Goal: Transaction & Acquisition: Book appointment/travel/reservation

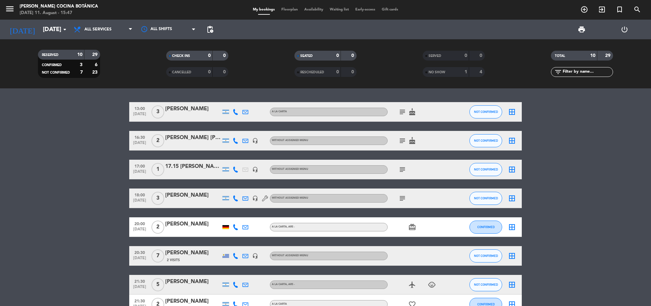
scroll to position [89, 0]
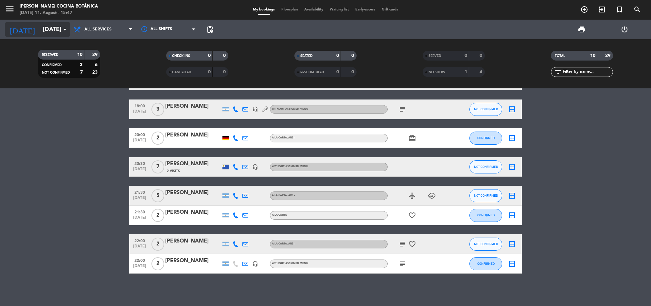
click at [40, 29] on input "[DATE]" at bounding box center [78, 30] width 77 height 14
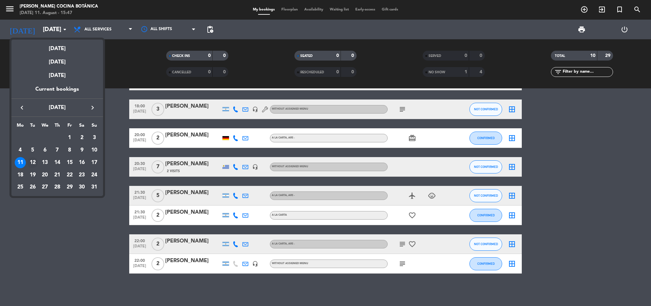
click at [35, 161] on div "12" at bounding box center [32, 162] width 11 height 11
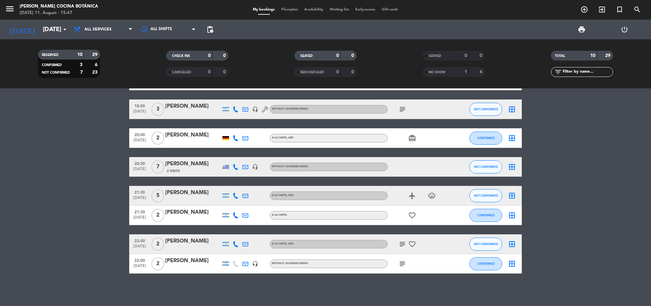
type input "[DATE]"
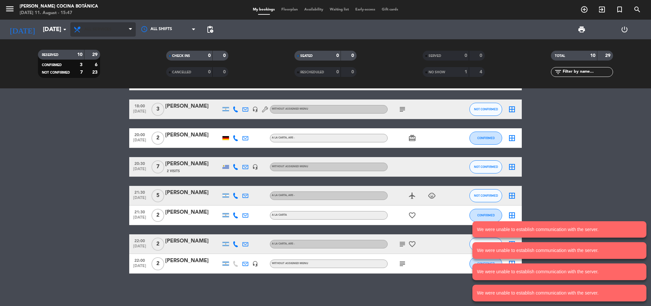
click at [100, 35] on span "All services" at bounding box center [102, 29] width 65 height 14
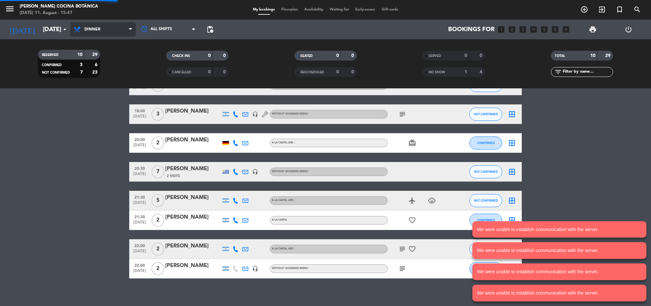
click at [125, 101] on ng-component "menu [PERSON_NAME] Cocina Botánica [DATE] 11. August - 15:47 My bookings Floorp…" at bounding box center [325, 153] width 651 height 306
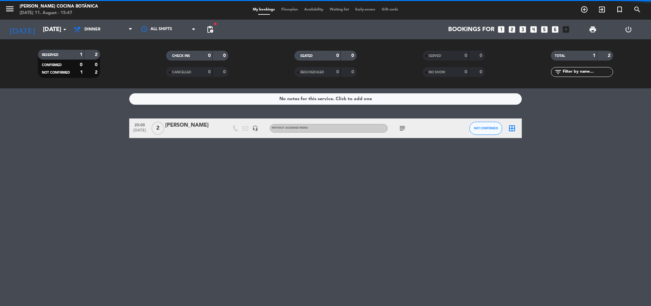
scroll to position [0, 0]
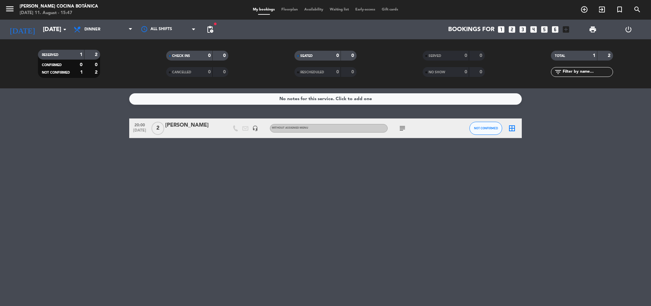
click at [101, 187] on div "No notes for this service. Click to add one 20:00 [DATE] 2 [PERSON_NAME] headse…" at bounding box center [325, 197] width 651 height 218
click at [515, 27] on icon "looks_two" at bounding box center [512, 29] width 9 height 9
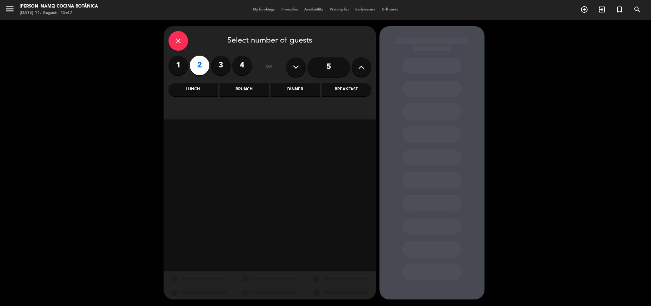
click at [303, 93] on div "Dinner" at bounding box center [295, 89] width 49 height 13
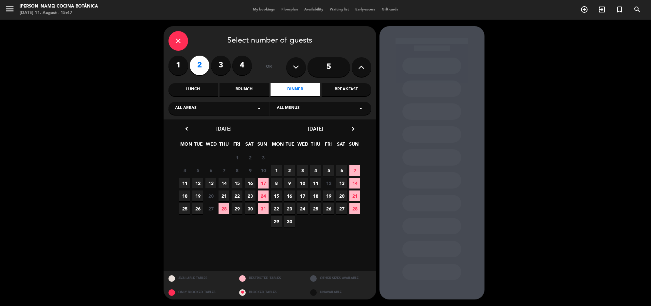
click at [202, 186] on span "12" at bounding box center [197, 183] width 11 height 11
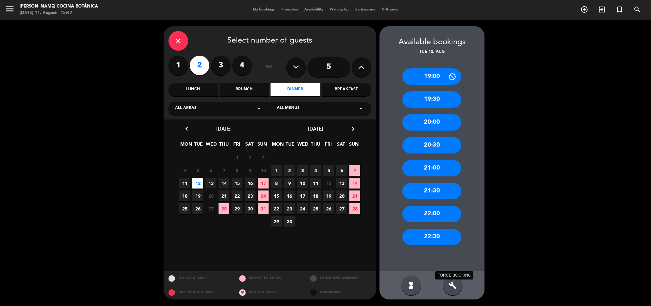
click at [455, 284] on icon "build" at bounding box center [453, 285] width 8 height 8
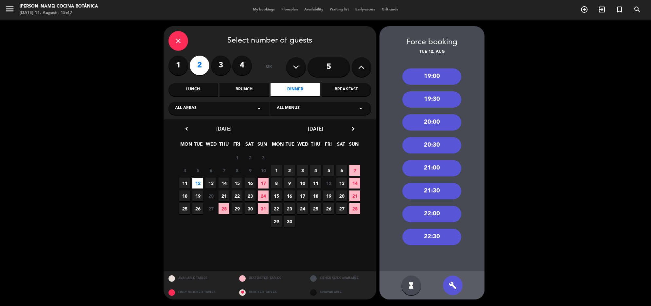
click at [483, 97] on div "19:00 19:30 20:00 20:30 21:00 21:30 22:00 22:30" at bounding box center [432, 163] width 105 height 216
click at [447, 162] on div "21:00" at bounding box center [432, 168] width 59 height 16
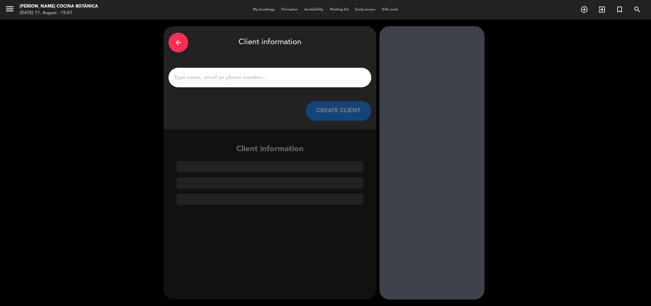
click at [259, 72] on div at bounding box center [270, 78] width 203 height 20
click at [265, 76] on input "1" at bounding box center [269, 77] width 193 height 9
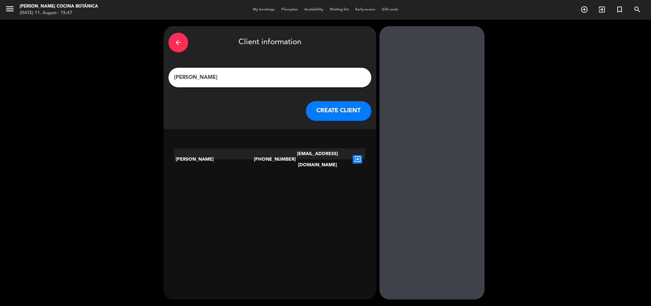
type input "[PERSON_NAME]"
click at [329, 105] on button "CREATE CLIENT" at bounding box center [338, 111] width 65 height 20
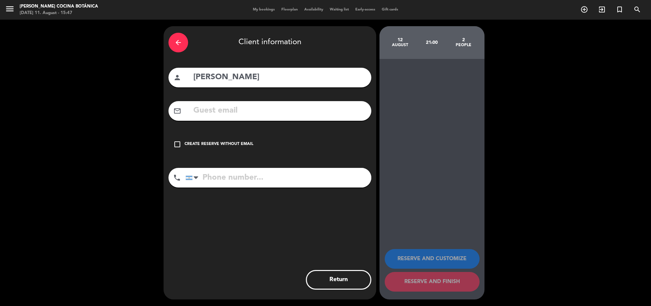
click at [217, 141] on div "Create reserve without email" at bounding box center [219, 144] width 69 height 7
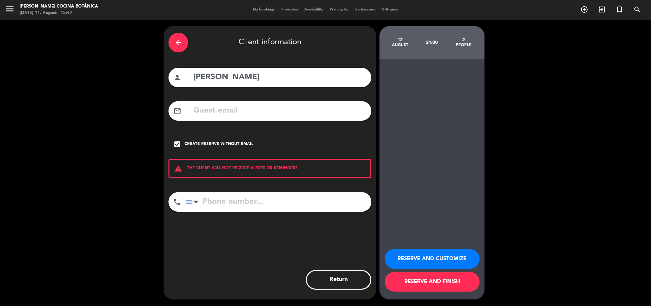
click at [415, 253] on button "RESERVE AND CUSTOMIZE" at bounding box center [432, 259] width 95 height 20
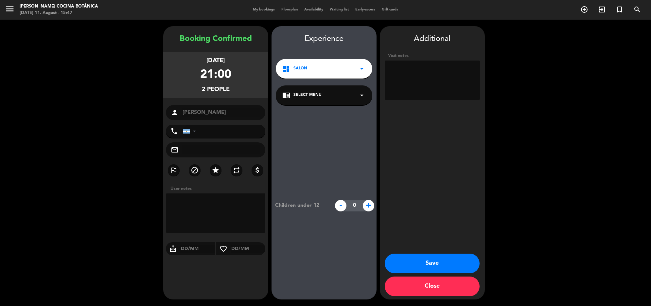
click at [426, 86] on textarea at bounding box center [432, 80] width 95 height 39
click at [454, 258] on button "Save" at bounding box center [432, 264] width 95 height 20
